Goal: Information Seeking & Learning: Learn about a topic

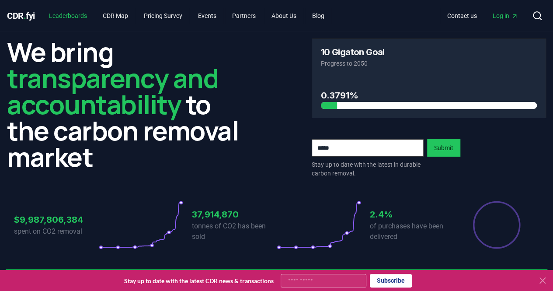
click at [63, 20] on link "Leaderboards" at bounding box center [68, 16] width 52 height 16
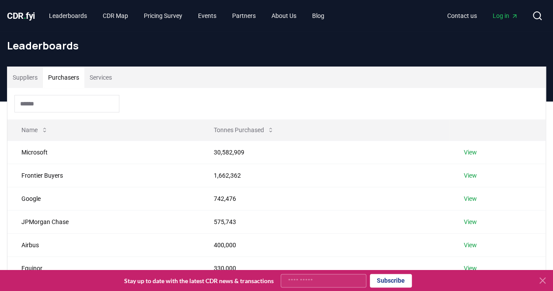
click at [67, 75] on button "Purchasers" at bounding box center [64, 77] width 42 height 21
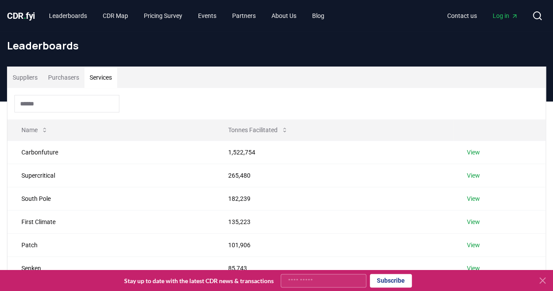
click at [113, 75] on button "Services" at bounding box center [100, 77] width 33 height 21
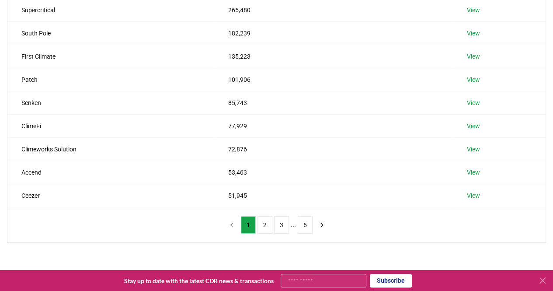
scroll to position [166, 0]
click at [266, 223] on button "2" at bounding box center [264, 223] width 15 height 17
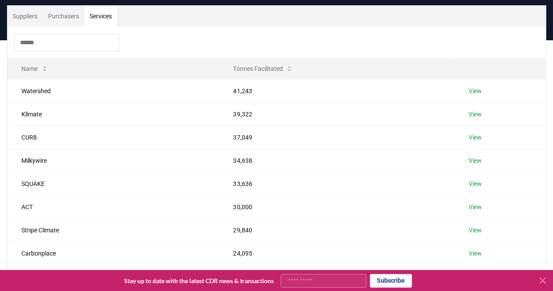
scroll to position [60, 0]
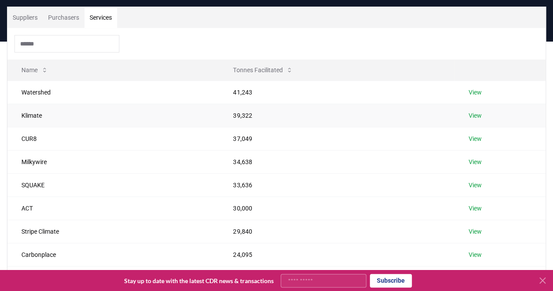
click at [480, 116] on link "View" at bounding box center [474, 115] width 13 height 9
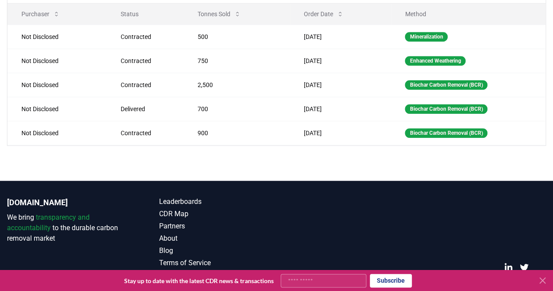
scroll to position [346, 0]
